Goal: Contribute content

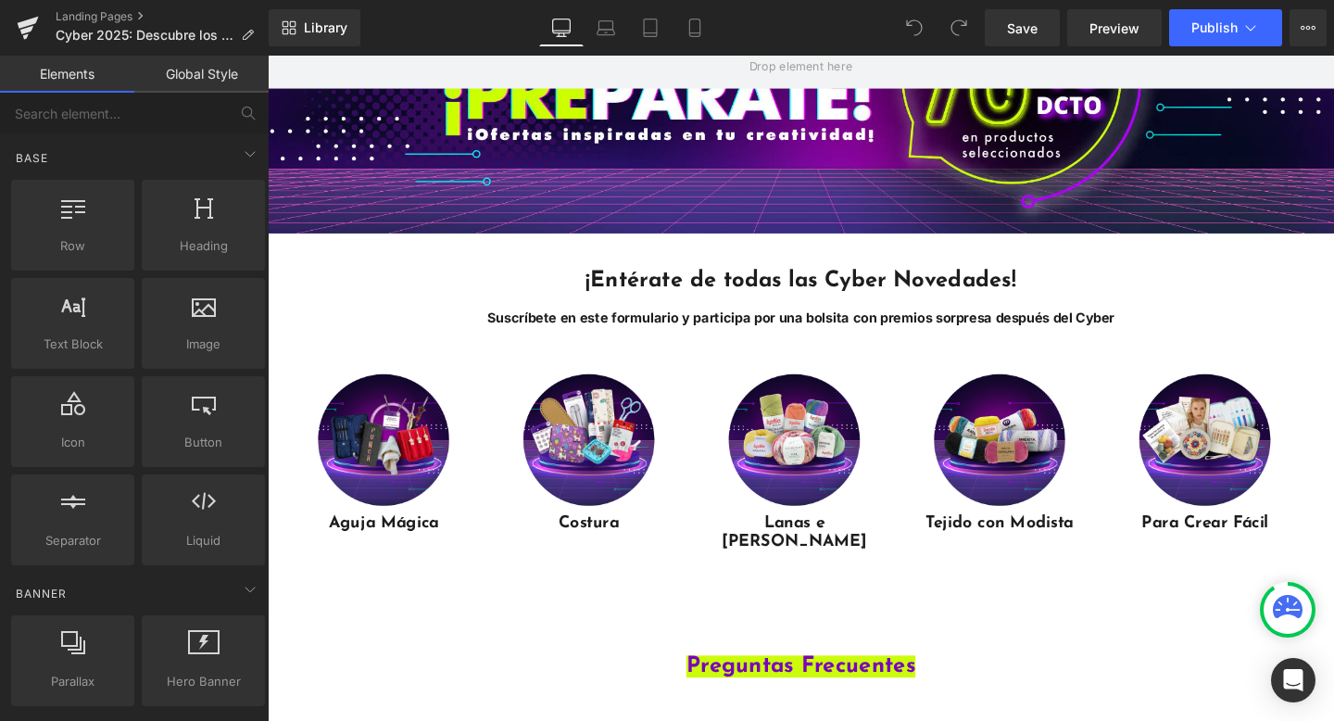
scroll to position [301, 0]
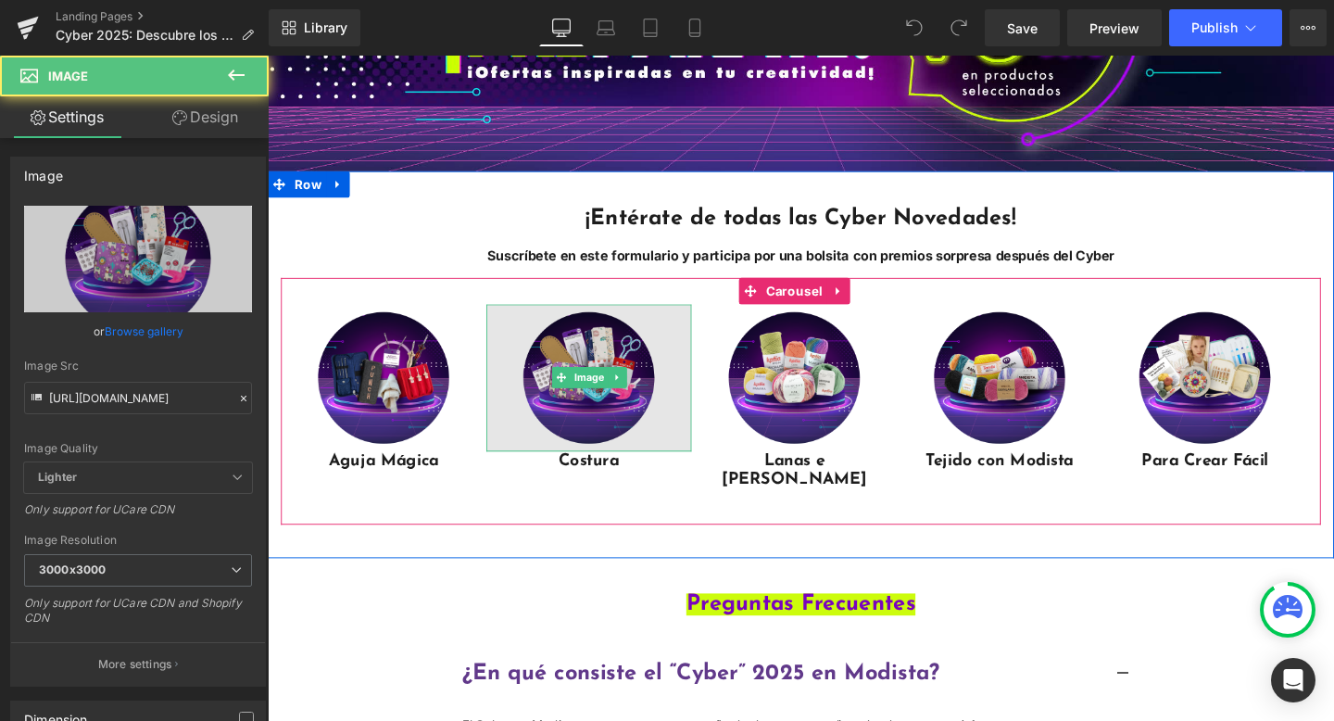
click at [706, 436] on img "Main content" at bounding box center [605, 394] width 216 height 154
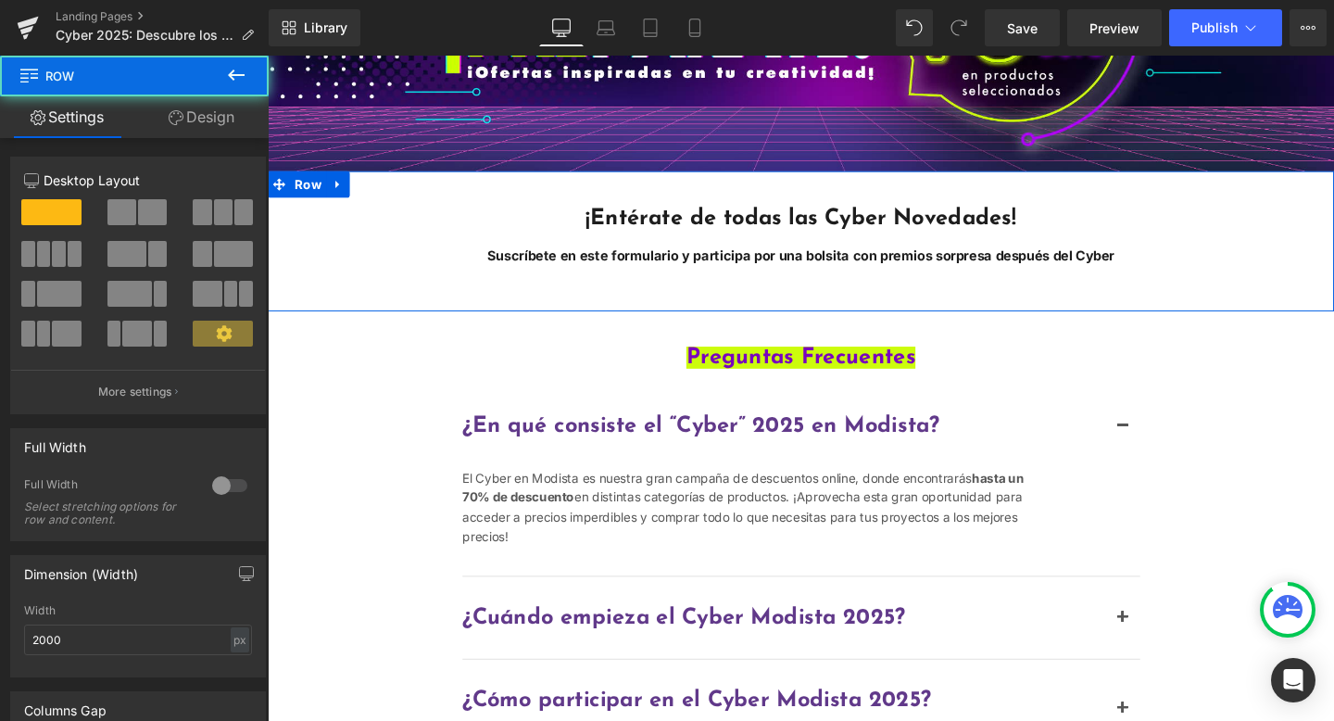
click at [763, 293] on div "¡Entérate de todas las Cyber Novedades! Suscríbete en este formulario y partici…" at bounding box center [828, 250] width 1121 height 147
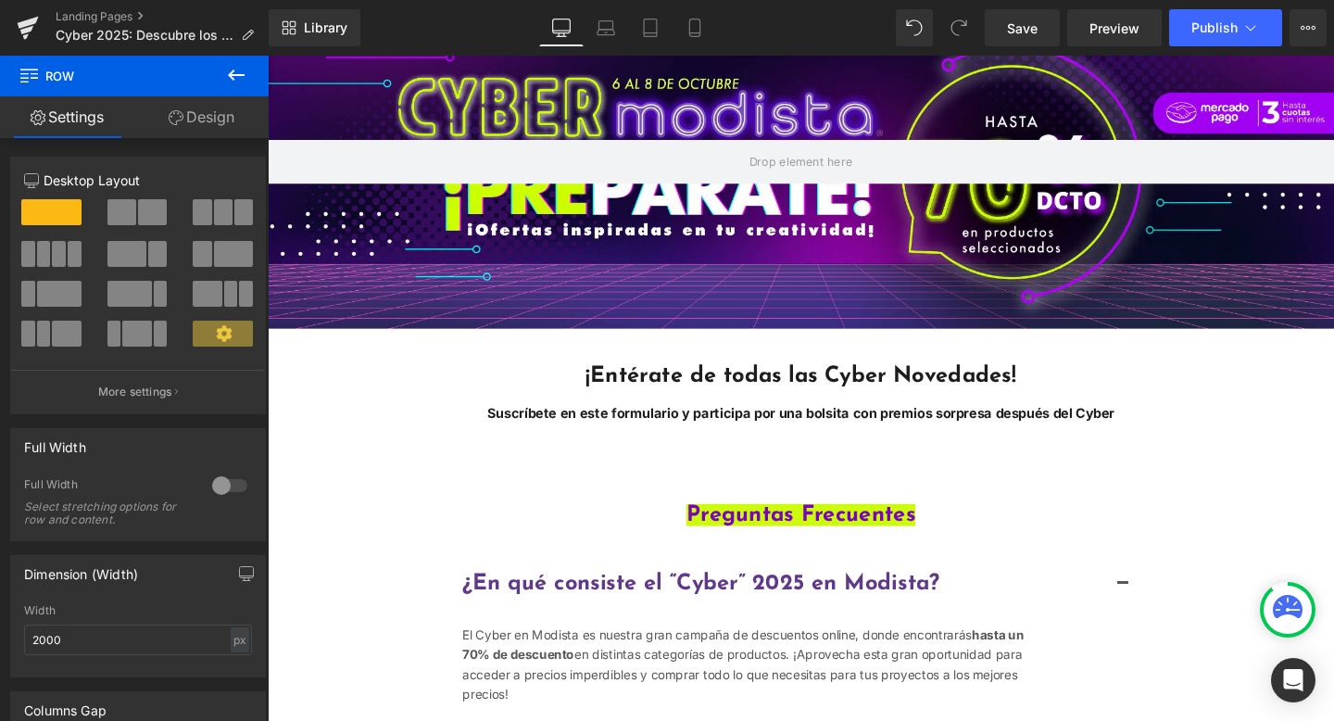
scroll to position [196, 0]
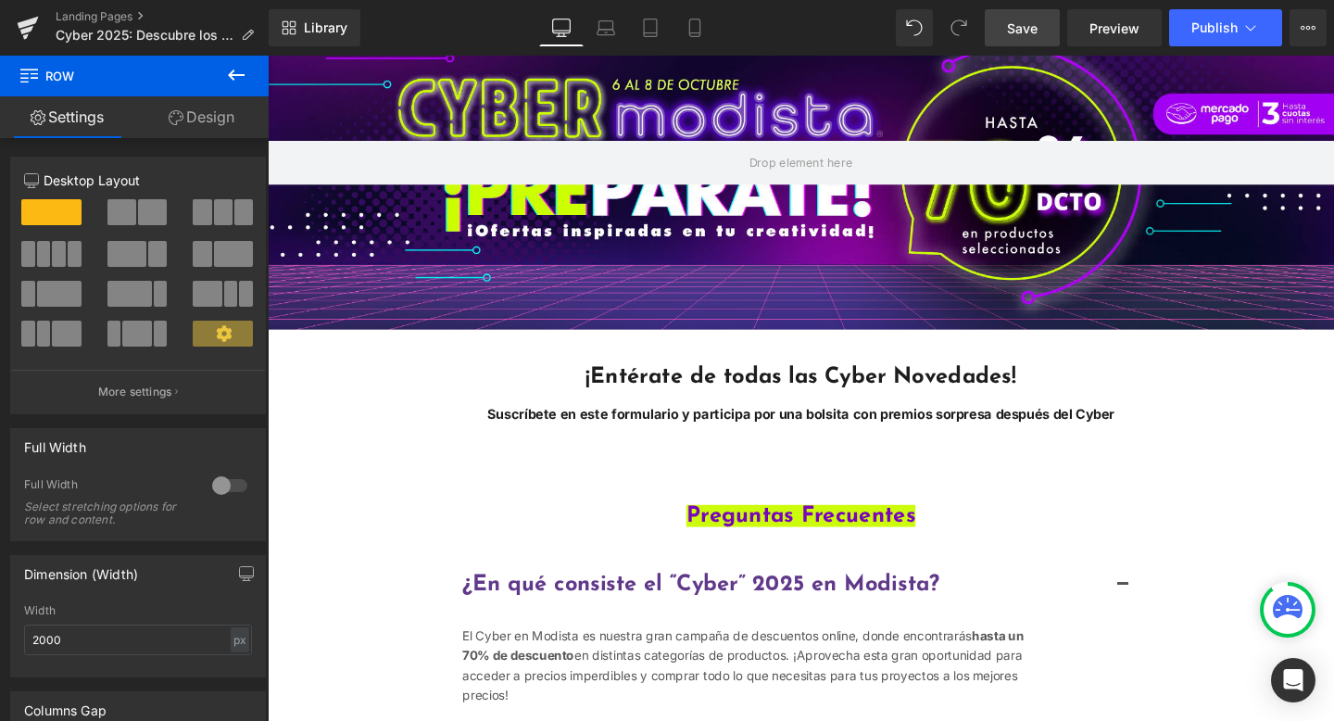
click at [1029, 31] on span "Save" at bounding box center [1022, 28] width 31 height 19
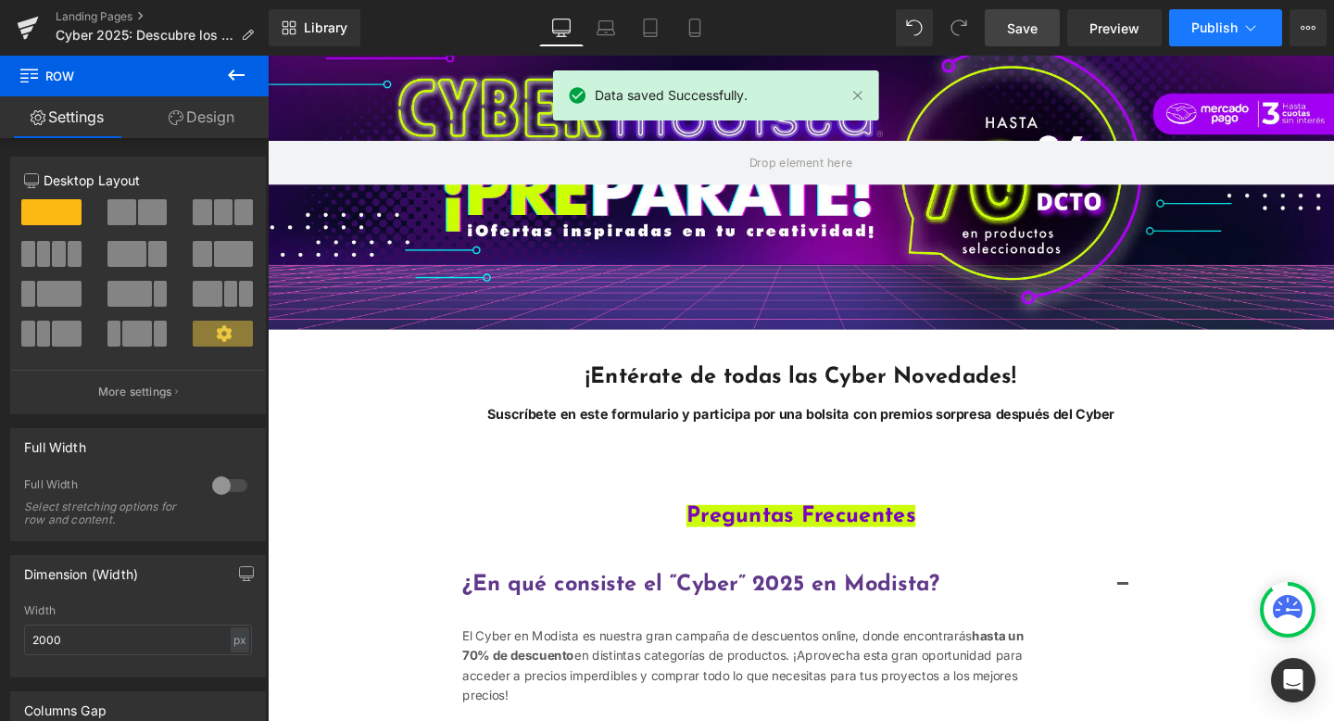
click at [1209, 33] on span "Publish" at bounding box center [1214, 27] width 46 height 15
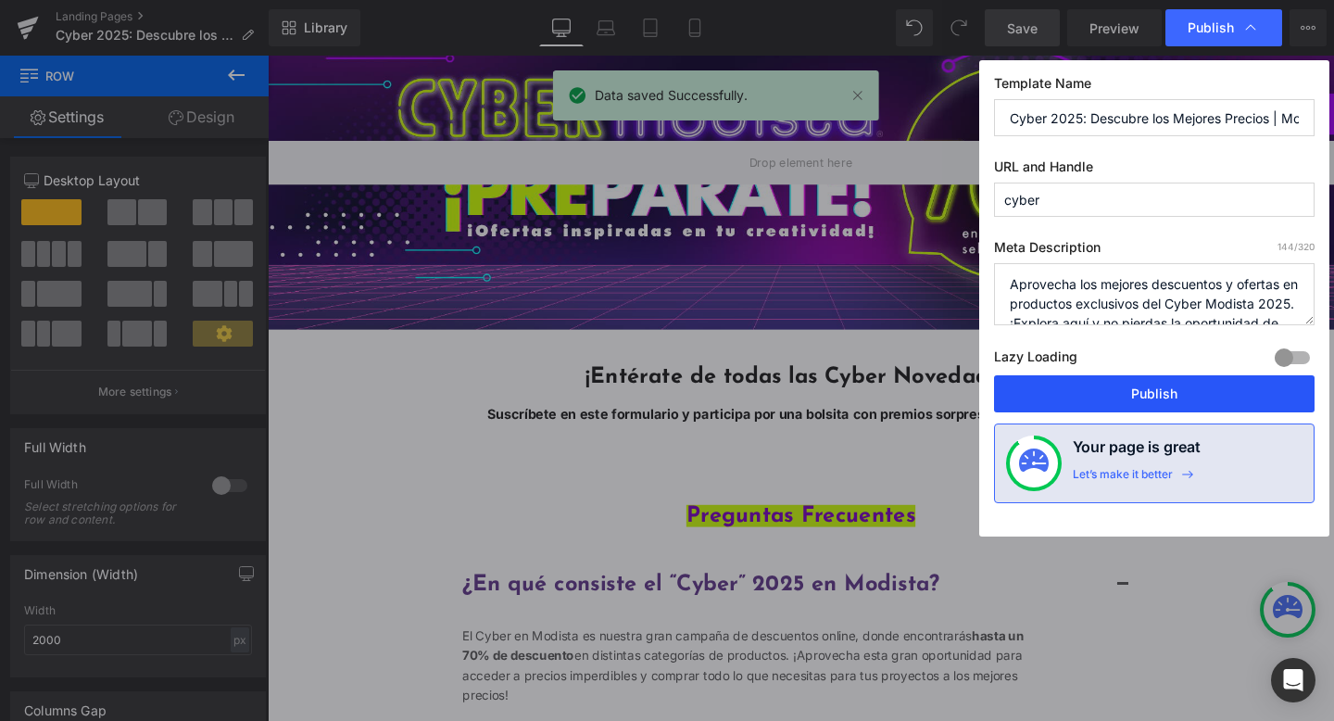
click at [1166, 398] on button "Publish" at bounding box center [1154, 393] width 321 height 37
